Goal: Task Accomplishment & Management: Use online tool/utility

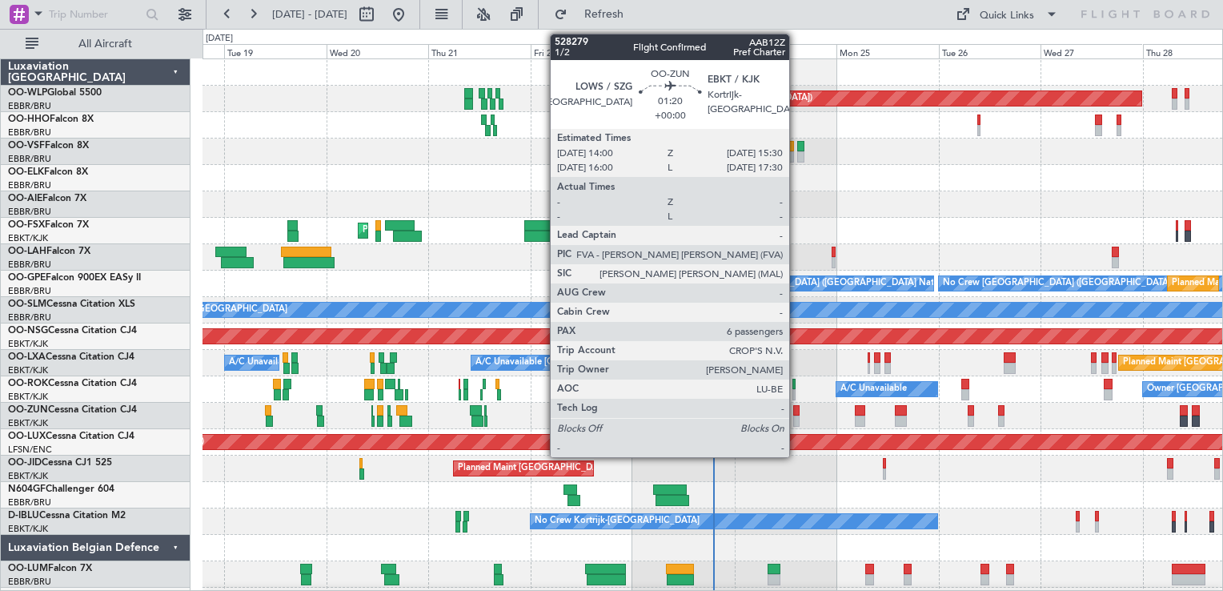
click at [797, 415] on div at bounding box center [796, 420] width 6 height 11
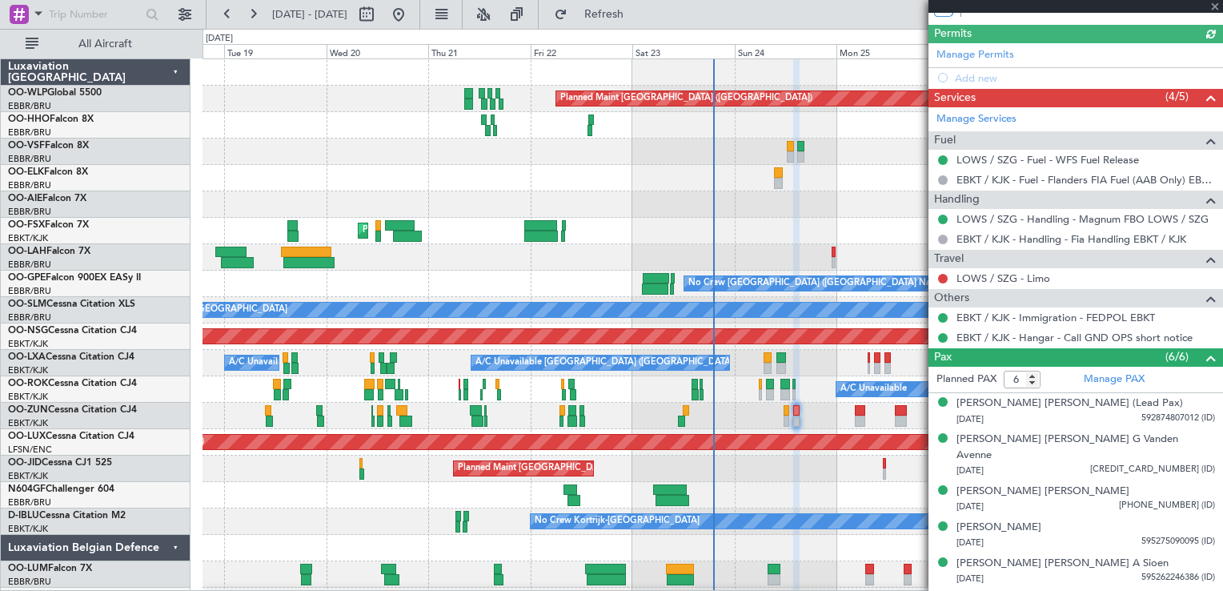
scroll to position [378, 0]
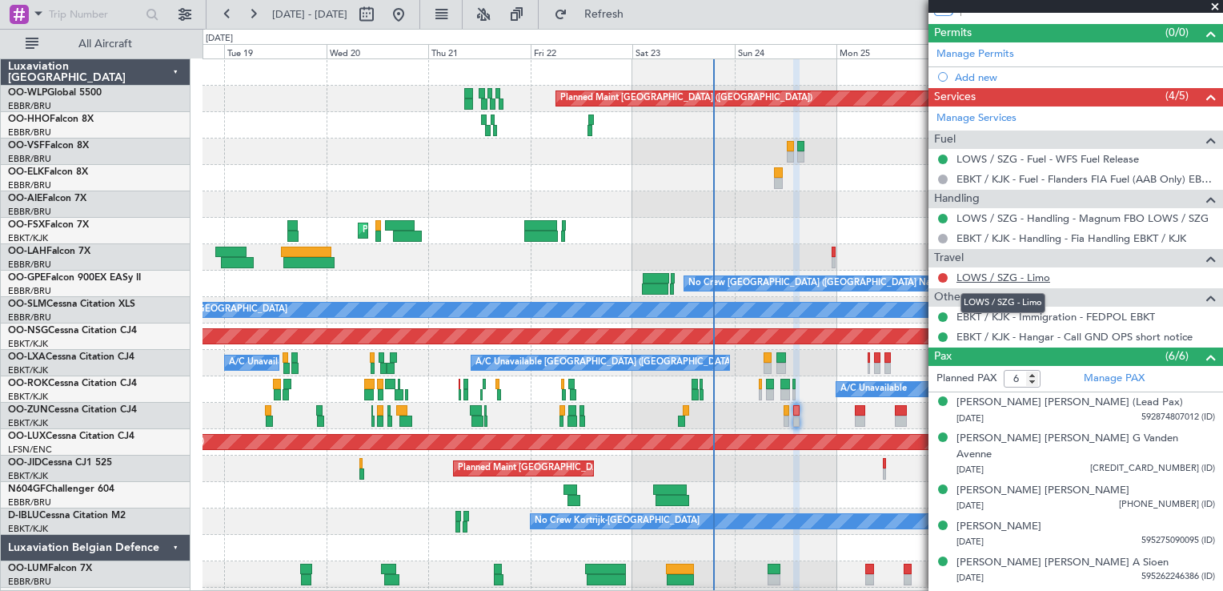
click at [1005, 275] on link "LOWS / SZG - Limo" at bounding box center [1004, 278] width 94 height 14
click at [945, 274] on button at bounding box center [943, 278] width 10 height 10
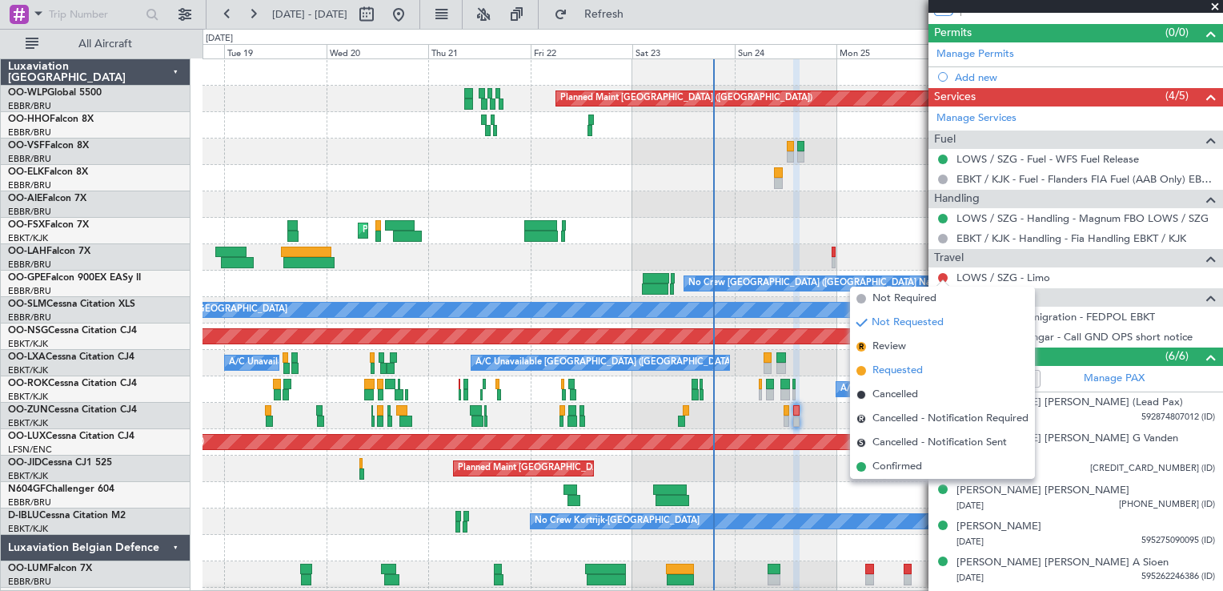
click at [888, 371] on span "Requested" at bounding box center [898, 371] width 50 height 16
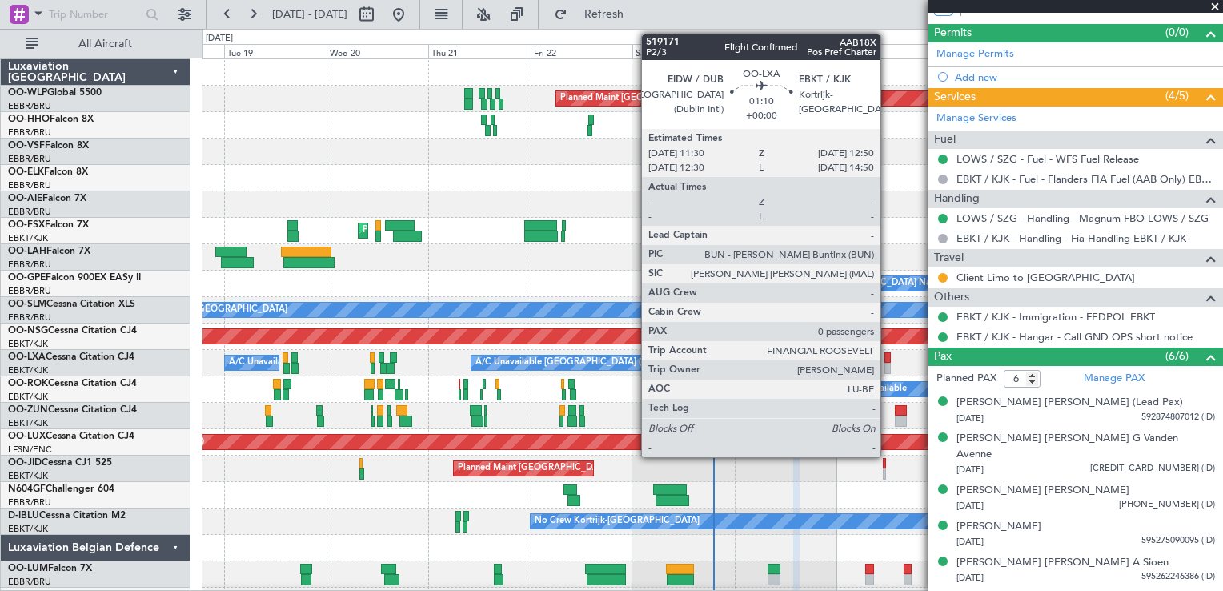
click at [888, 371] on div at bounding box center [888, 368] width 6 height 11
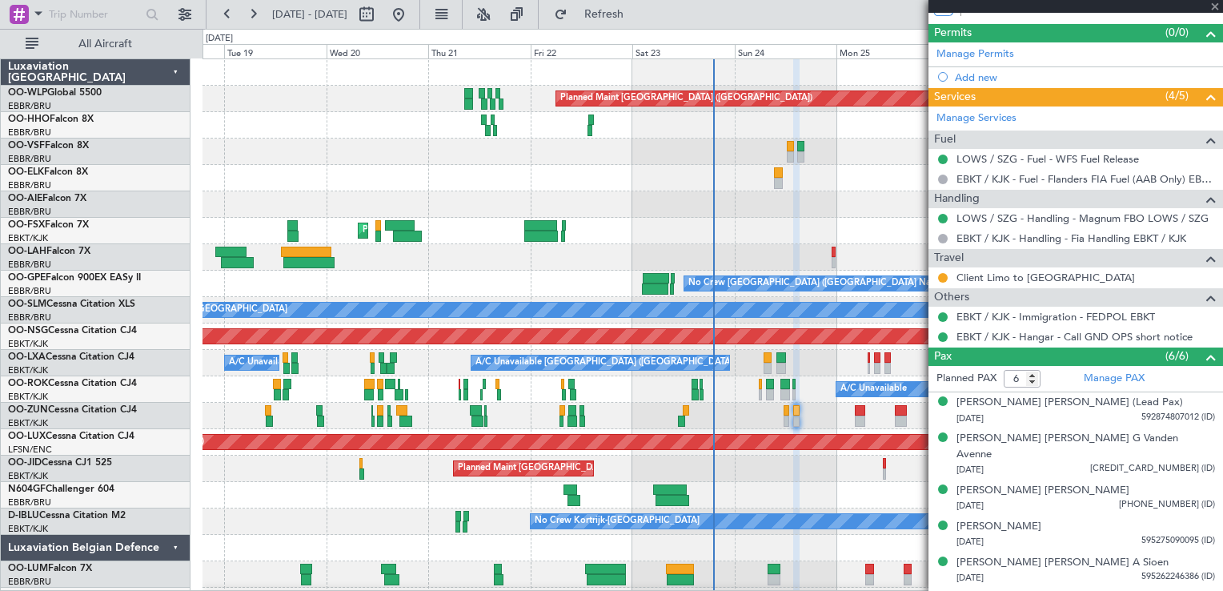
type input "0"
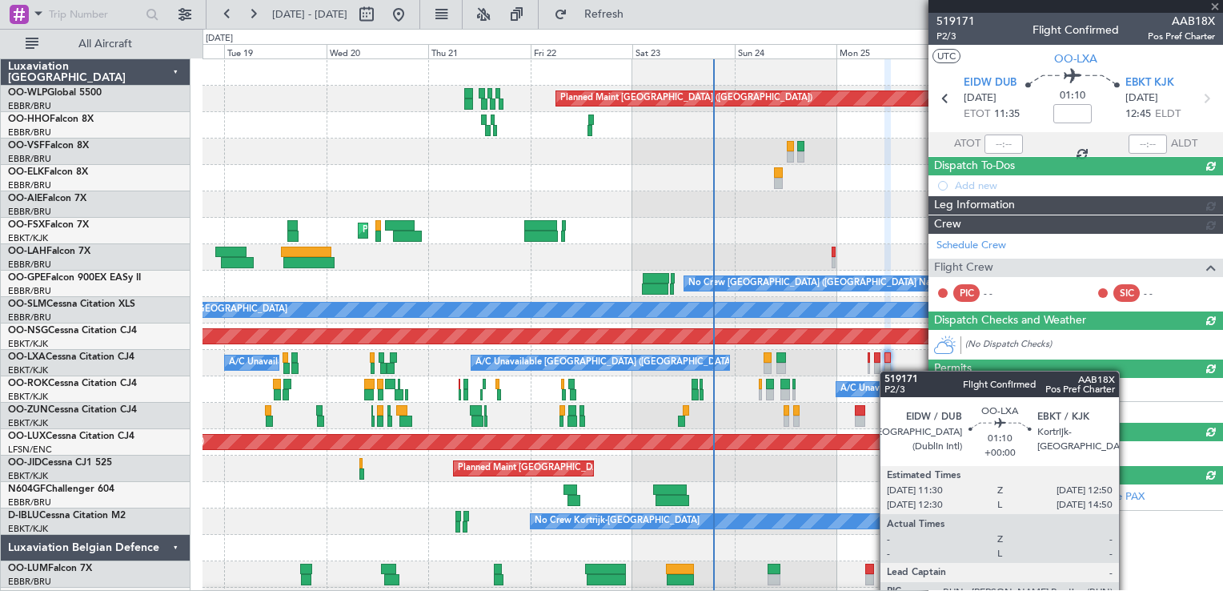
scroll to position [0, 0]
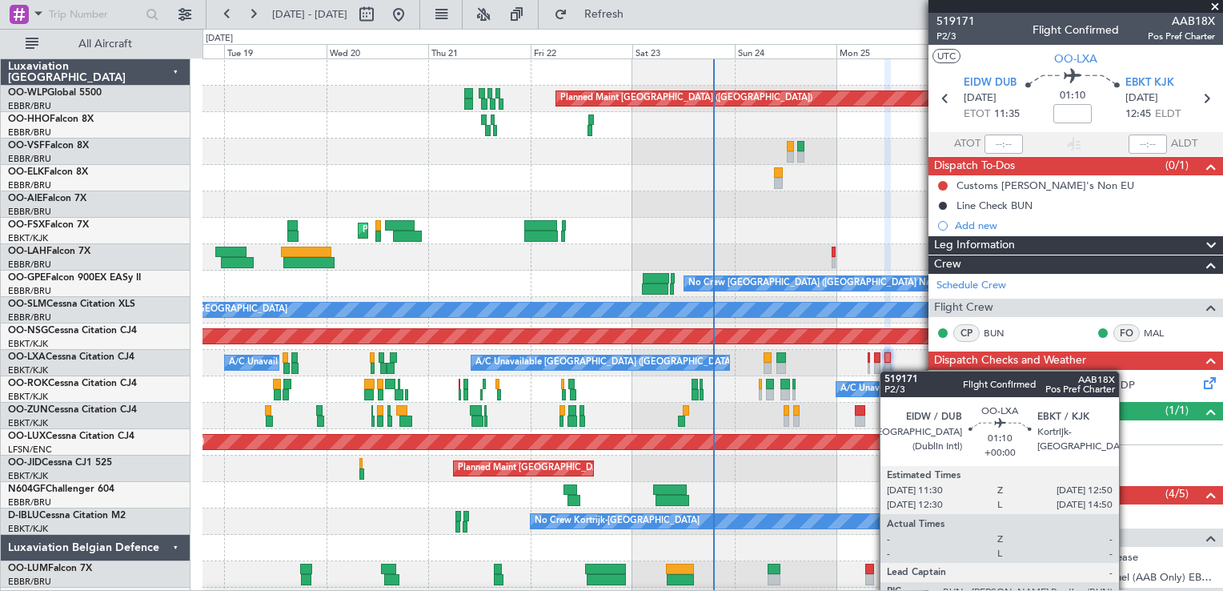
click at [888, 371] on div at bounding box center [888, 368] width 6 height 11
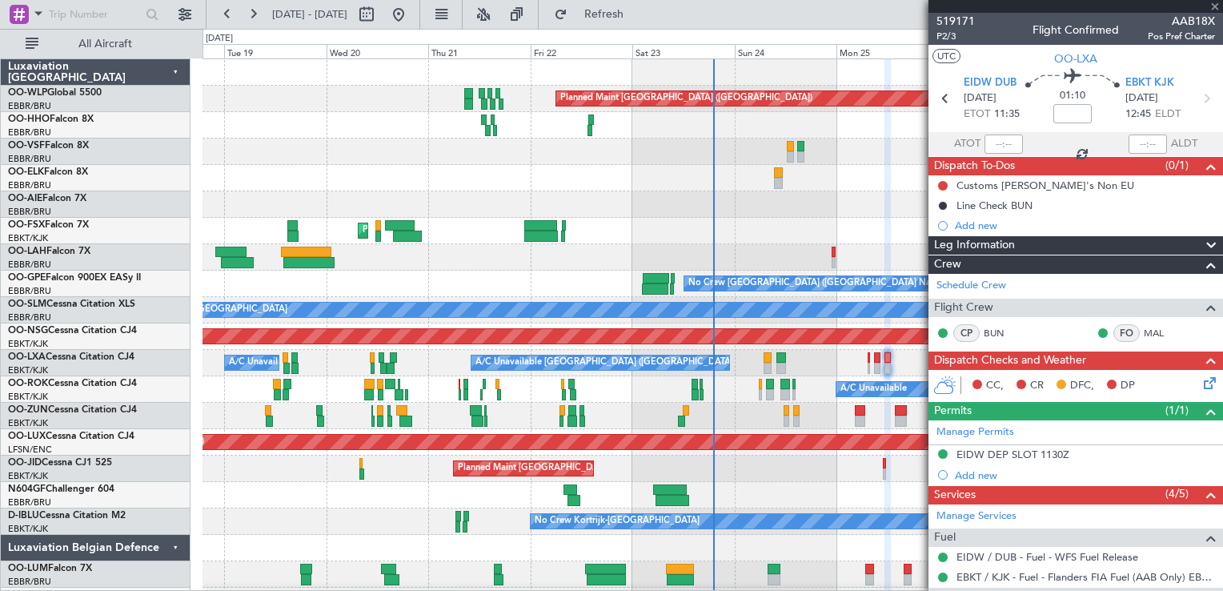
click at [888, 371] on div at bounding box center [888, 368] width 6 height 11
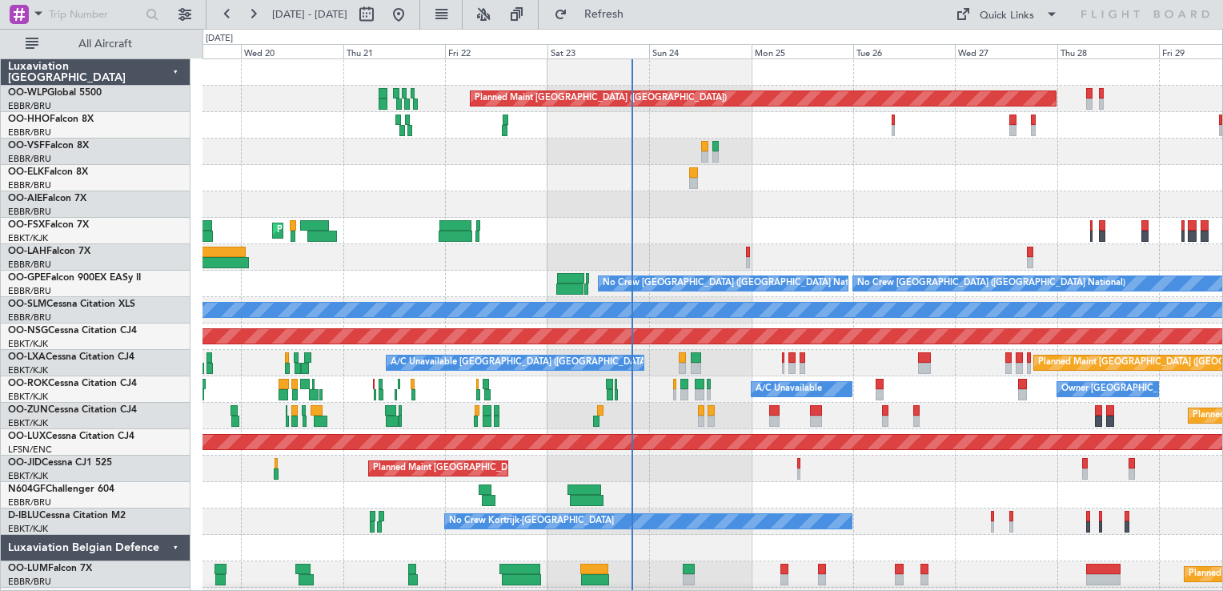
click at [736, 249] on div "Planned Maint Berlin (Brandenburg) AOG Maint Geneva (Cointrin) Planned Maint Ko…" at bounding box center [713, 336] width 1020 height 555
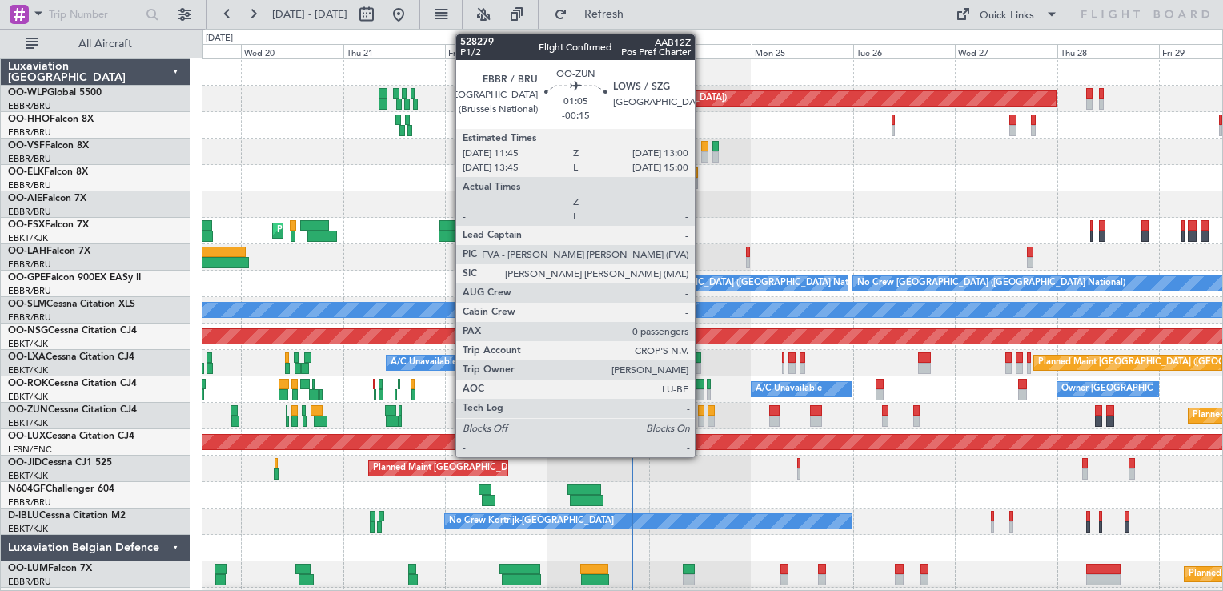
click at [702, 415] on div at bounding box center [701, 420] width 6 height 11
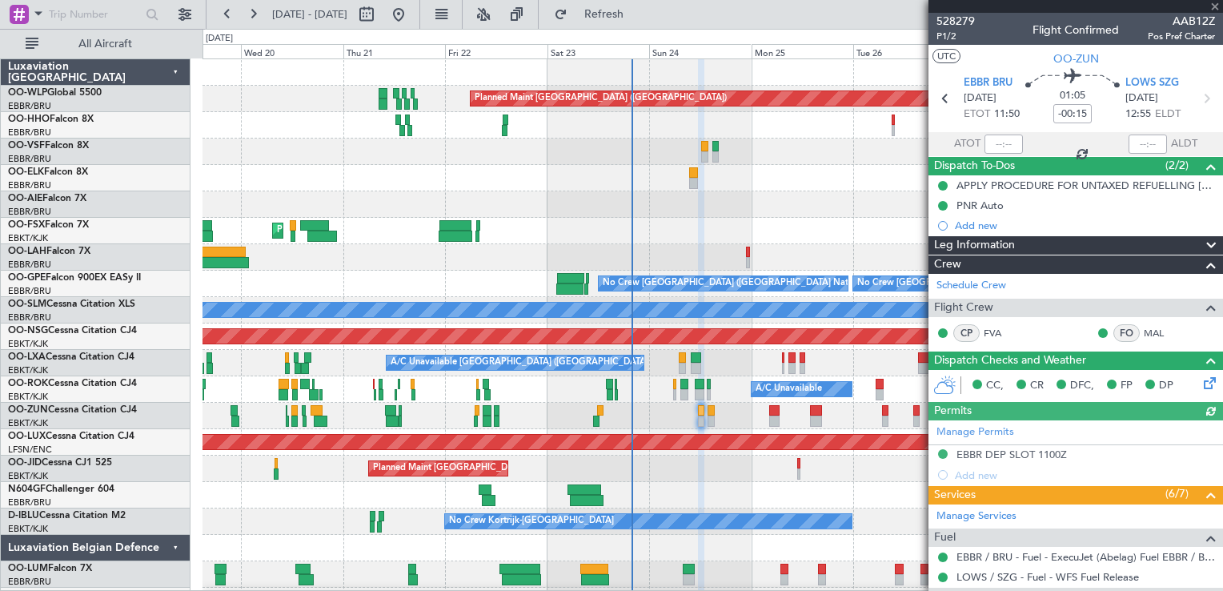
scroll to position [196, 0]
